Goal: Find contact information: Find contact information

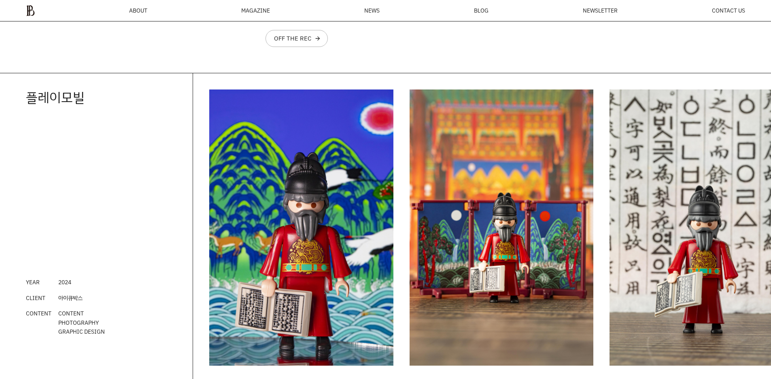
scroll to position [1082, 0]
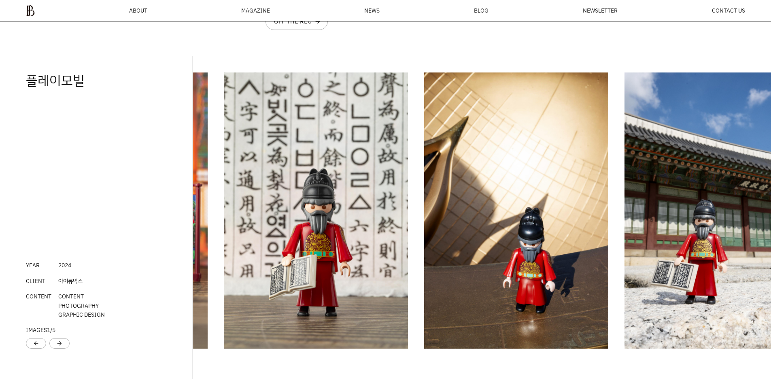
click at [200, 213] on img "2 / 6" at bounding box center [116, 210] width 184 height 276
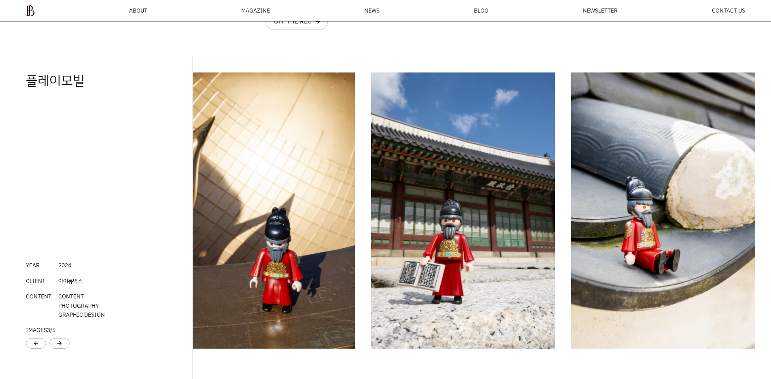
click at [103, 227] on div "플레이모빌 YEAR 202 4 CLIENT 아이큐박스 CONTENT CONTENT PHOTOGRAPHY GRAPHIC DESIGN IMAGES…" at bounding box center [385, 210] width 771 height 309
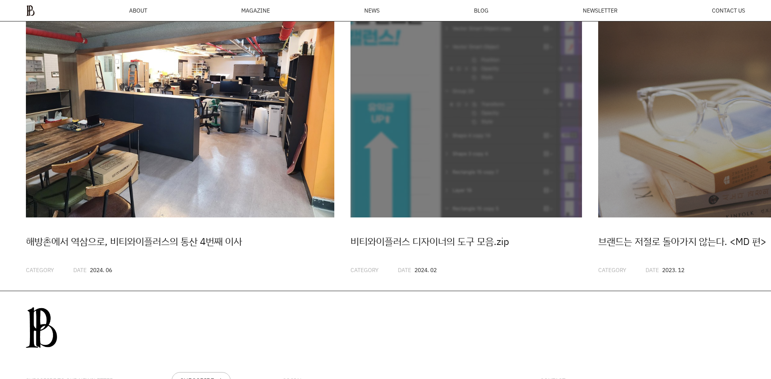
scroll to position [2297, 0]
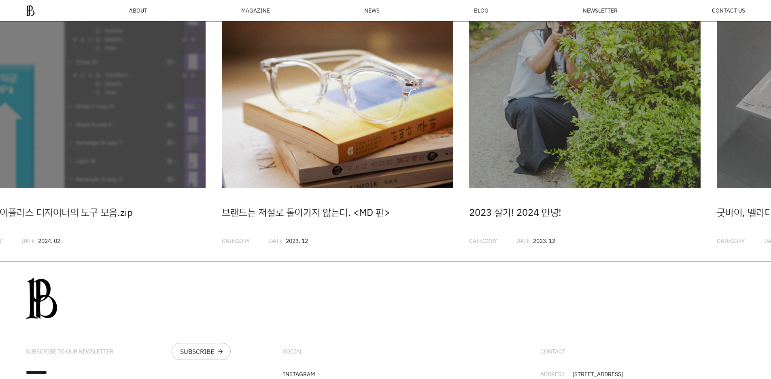
click at [222, 188] on img "3 / 20" at bounding box center [338, 73] width 232 height 232
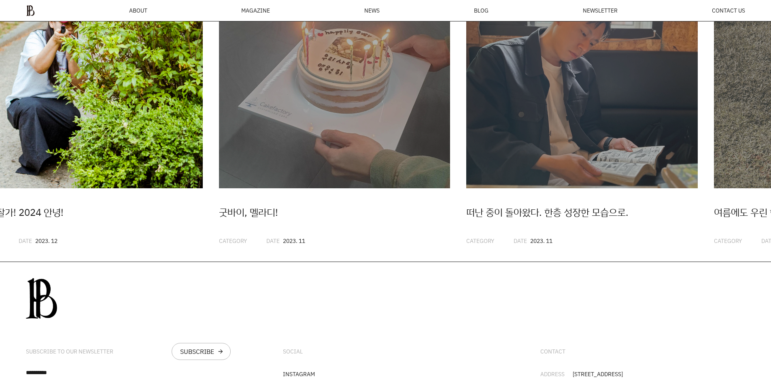
click at [128, 219] on link "2023 잘가! 2024 안녕! CATEGORY DATE 2023. 12" at bounding box center [87, 101] width 232 height 288
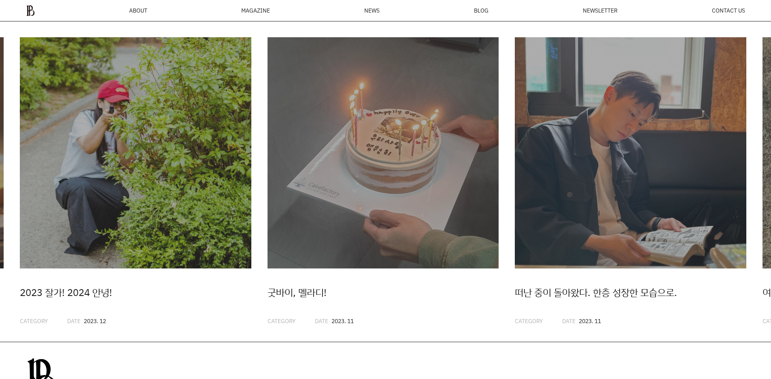
scroll to position [2216, 0]
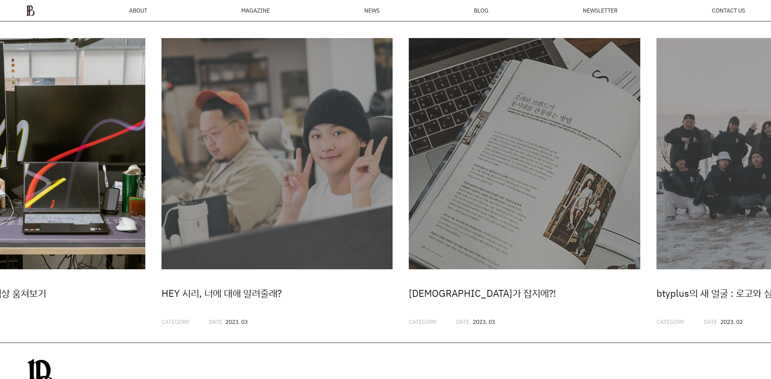
click at [61, 217] on img "12 / 20" at bounding box center [30, 154] width 232 height 232
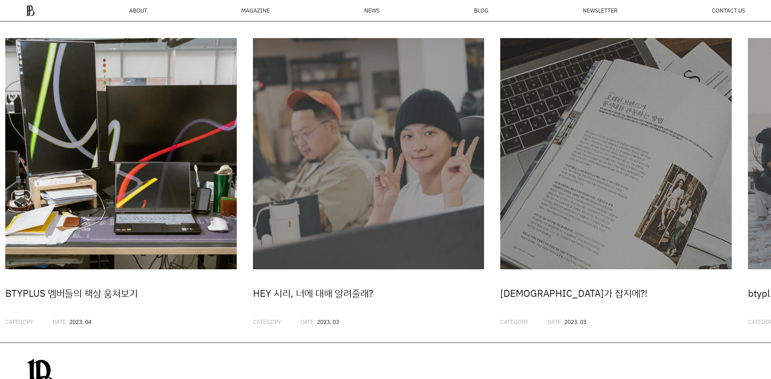
click at [61, 217] on img "12 / 20" at bounding box center [121, 154] width 232 height 232
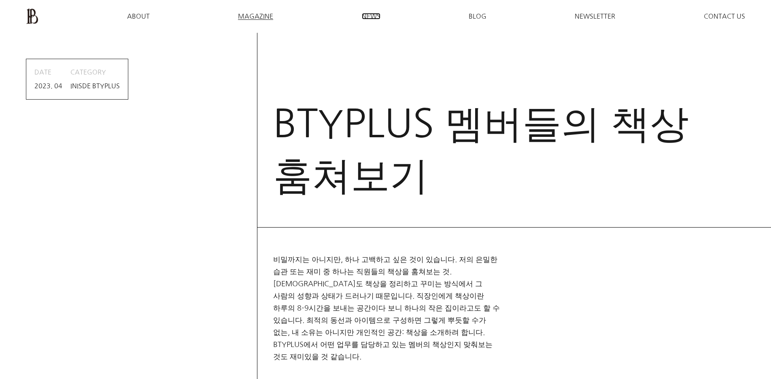
click at [373, 15] on span "NEWS" at bounding box center [371, 16] width 19 height 6
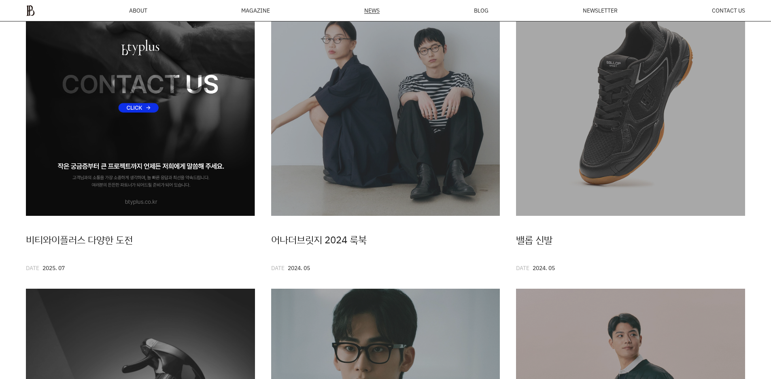
scroll to position [151, 0]
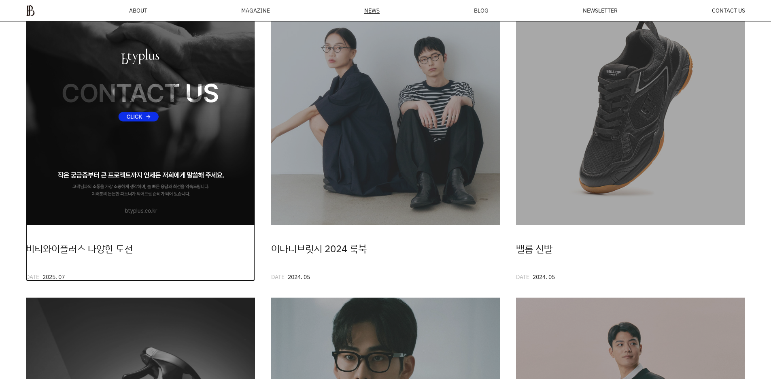
click at [221, 164] on img at bounding box center [140, 110] width 229 height 229
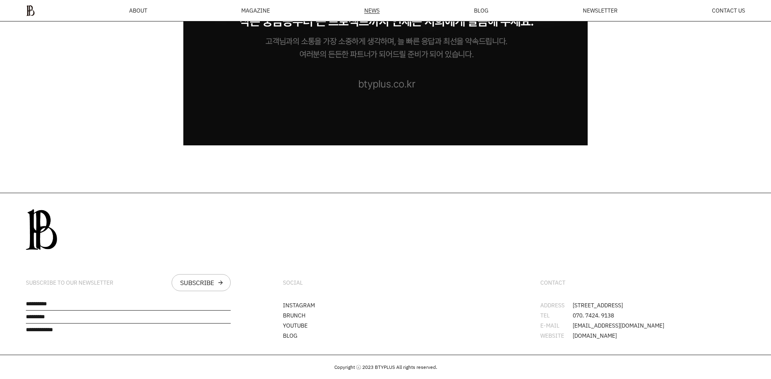
scroll to position [9800, 0]
drag, startPoint x: 574, startPoint y: 300, endPoint x: 646, endPoint y: 299, distance: 71.7
click at [646, 302] on li "ADDRESS [STREET_ADDRESS]" at bounding box center [643, 305] width 205 height 6
click at [0, 379] on whale-quicksearch at bounding box center [0, 379] width 0 height 0
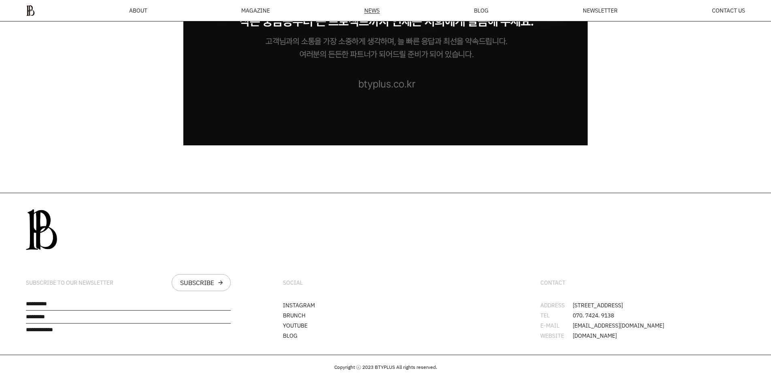
drag, startPoint x: 379, startPoint y: 146, endPoint x: 384, endPoint y: 149, distance: 6.4
click at [614, 313] on span "070. 7424. 9138" at bounding box center [593, 316] width 41 height 6
drag, startPoint x: 573, startPoint y: 297, endPoint x: 643, endPoint y: 303, distance: 69.9
click at [643, 303] on li "ADDRESS [STREET_ADDRESS]" at bounding box center [643, 305] width 205 height 6
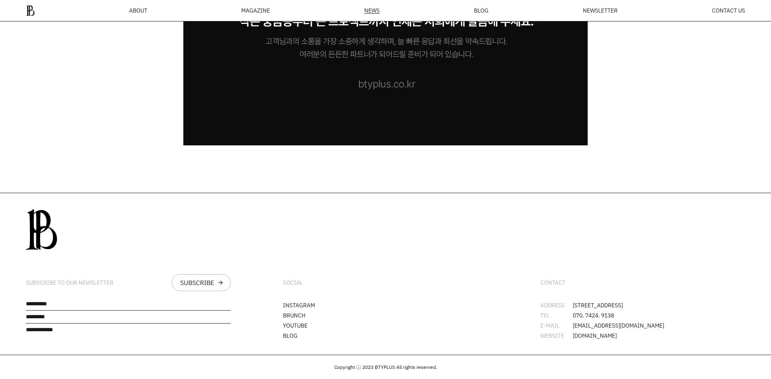
drag, startPoint x: 646, startPoint y: 303, endPoint x: 569, endPoint y: 294, distance: 77.5
click at [569, 294] on div "CONTACT ADDRESS 서울시 강남구 봉은사로30길 76 오피스B역삼 L1 TEL 070. 7424. 9138 E-MAIL junghwa…" at bounding box center [643, 274] width 257 height 162
click at [725, 325] on ul "ADDRESS 서울시 강남구 봉은사로30길 76 오피스B역삼 L1 TEL 070. 7424. 9138 E-MAIL junghwan.park@b…" at bounding box center [643, 320] width 205 height 36
click at [305, 301] on link "INSTAGRAM" at bounding box center [299, 305] width 32 height 8
